Goal: Check status: Check status

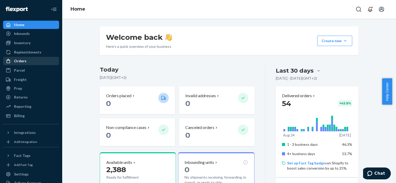
click at [31, 59] on div "Orders" at bounding box center [31, 61] width 55 height 7
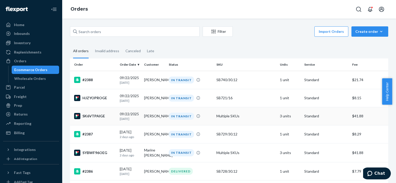
click at [142, 118] on td "[PERSON_NAME]" at bounding box center [154, 116] width 24 height 18
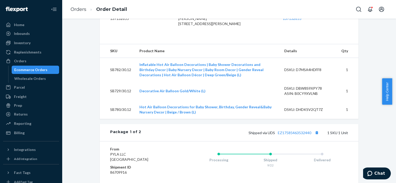
scroll to position [148, 0]
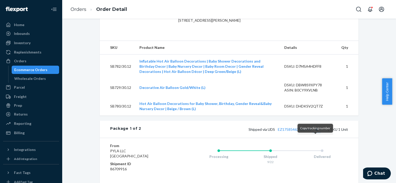
click at [316, 133] on button "Copy tracking number" at bounding box center [316, 129] width 7 height 7
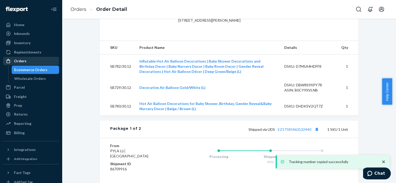
click at [42, 58] on div "Orders" at bounding box center [31, 61] width 55 height 7
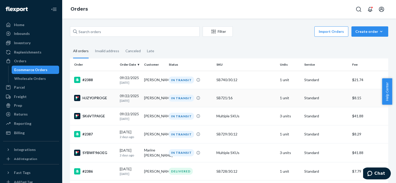
click at [154, 98] on td "[PERSON_NAME]" at bounding box center [154, 98] width 24 height 18
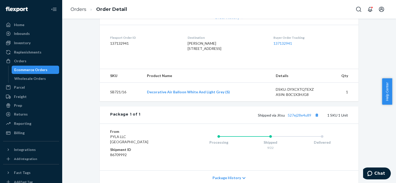
scroll to position [120, 0]
click at [316, 118] on button "Copy tracking number" at bounding box center [316, 115] width 7 height 7
